Goal: Task Accomplishment & Management: Complete application form

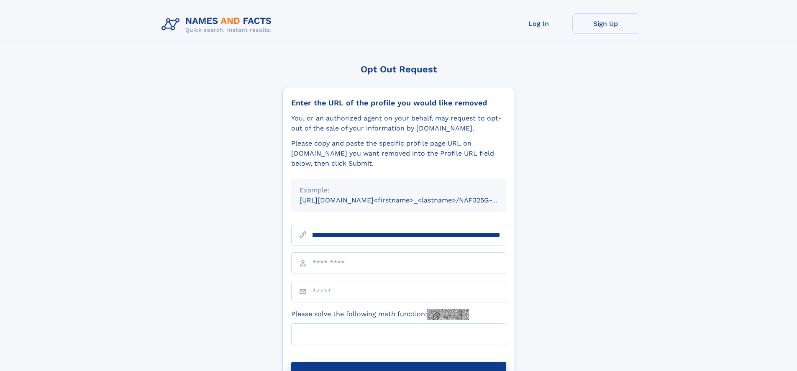
scroll to position [0, 109]
type input "**********"
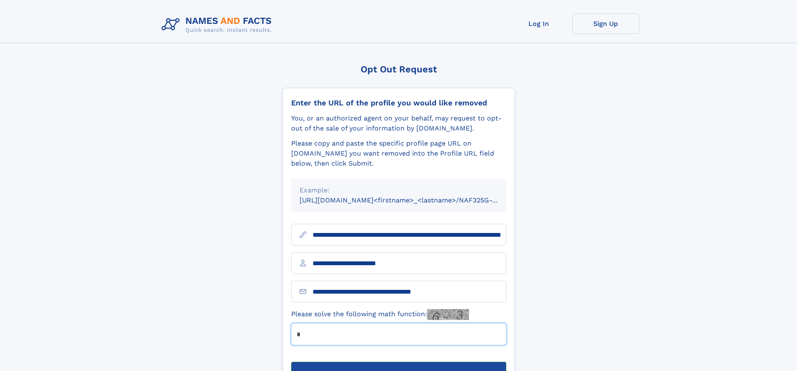
type input "*"
click at [398, 362] on button "Submit Opt Out Request" at bounding box center [398, 375] width 215 height 27
